Goal: Information Seeking & Learning: Learn about a topic

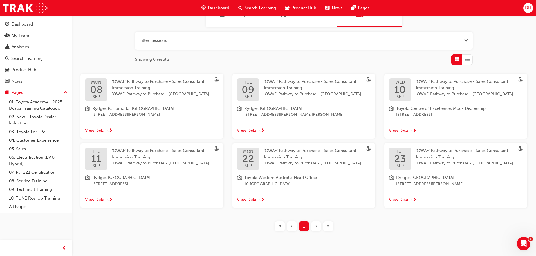
click at [100, 199] on span "View Details" at bounding box center [97, 200] width 24 height 6
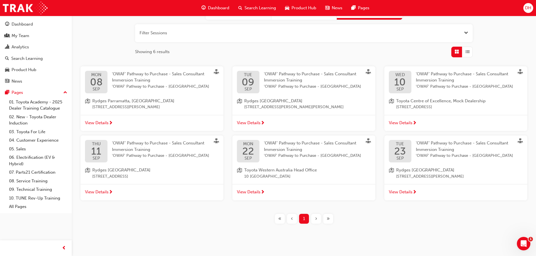
scroll to position [68, 0]
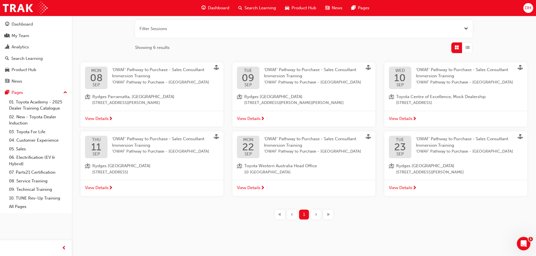
click at [295, 144] on span "'OWAF' Pathway to Purchase - Sales Consultant Immersion Training" at bounding box center [310, 142] width 92 height 12
